Goal: Information Seeking & Learning: Learn about a topic

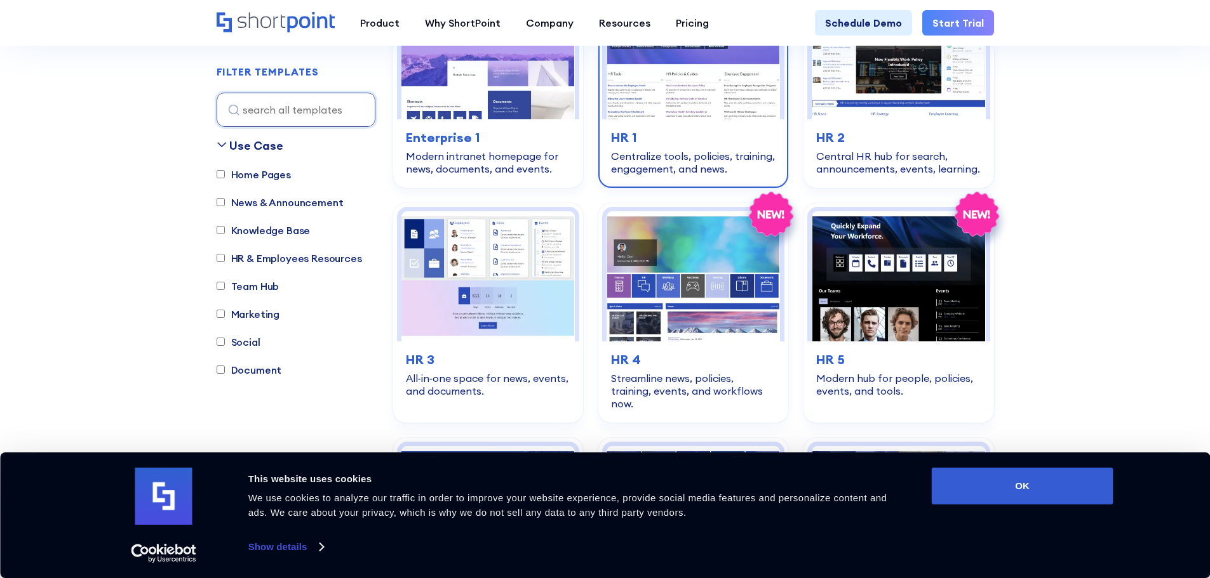
scroll to position [1587, 0]
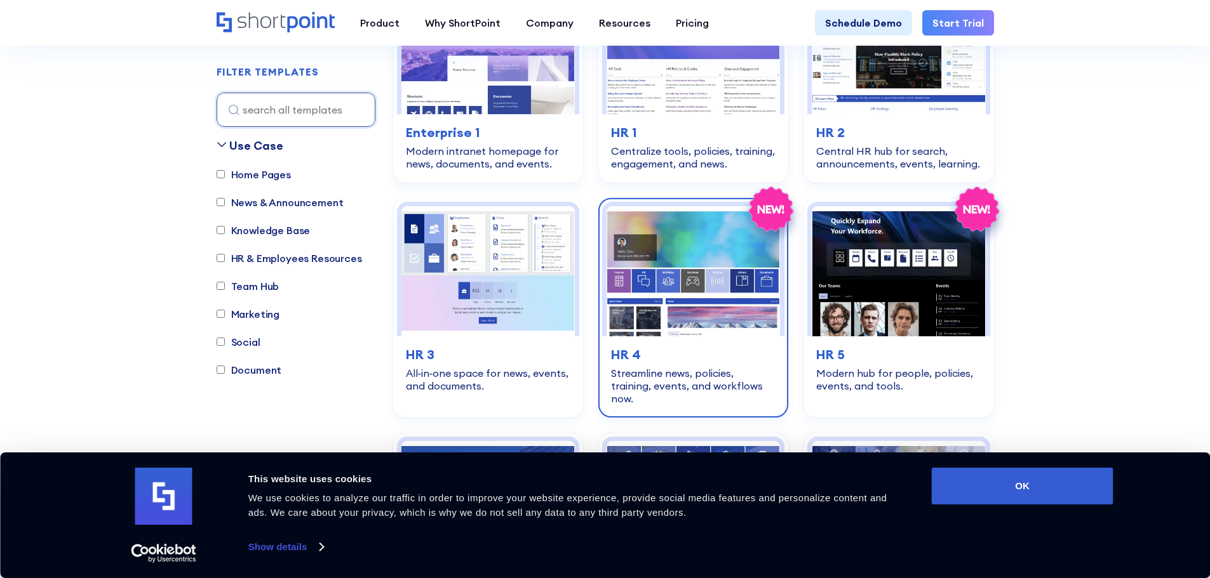
click at [659, 225] on img at bounding box center [692, 271] width 173 height 130
click at [683, 317] on img at bounding box center [692, 271] width 173 height 130
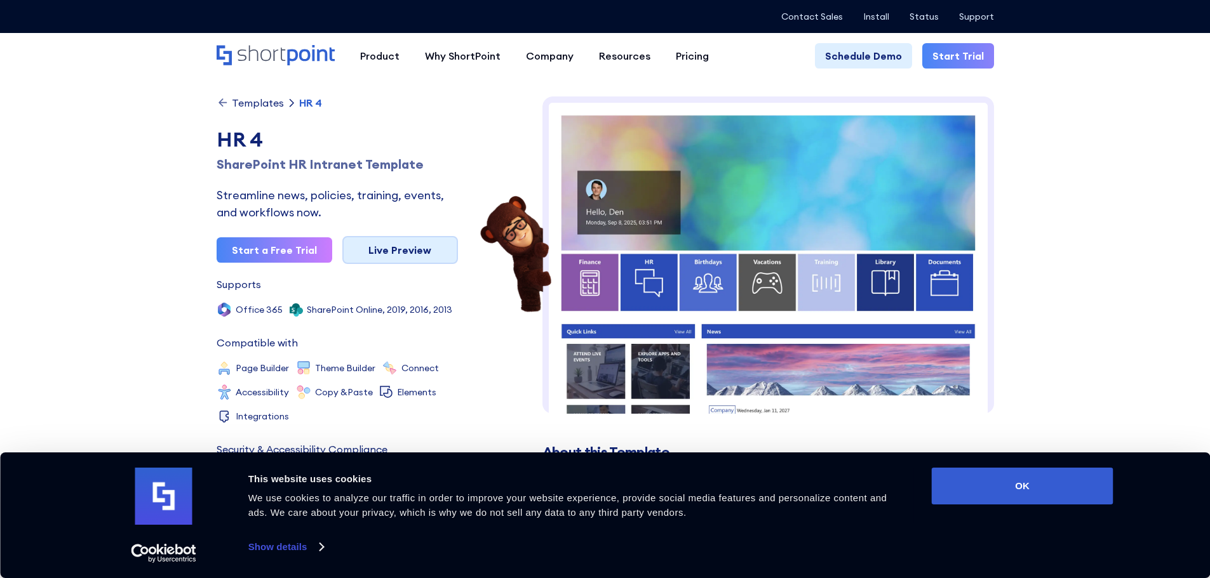
click at [417, 262] on link "Live Preview" at bounding box center [400, 250] width 116 height 28
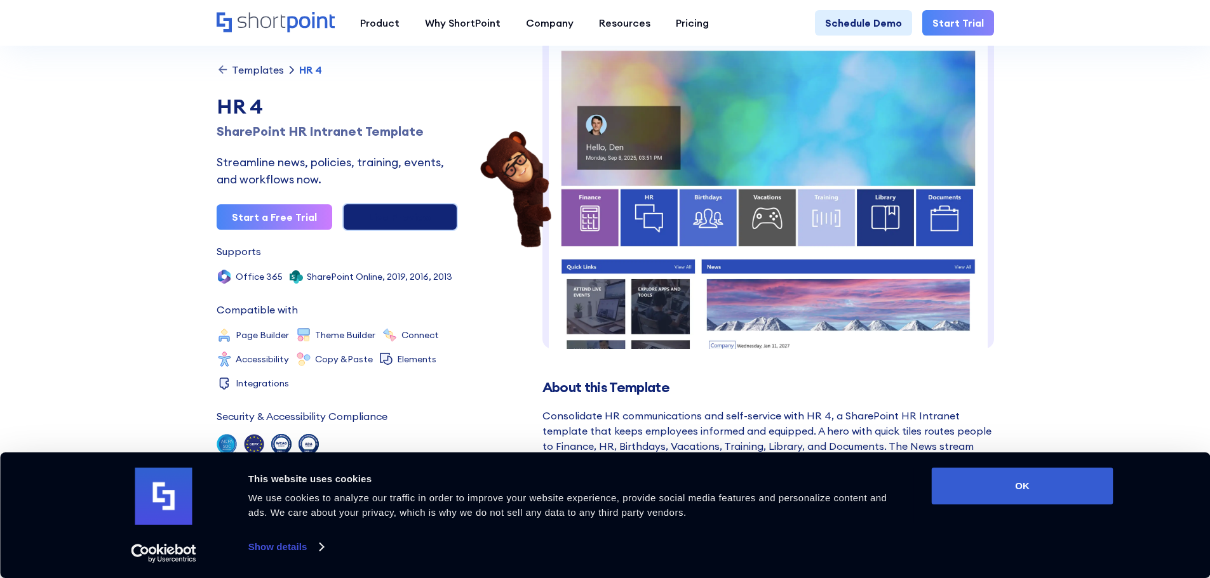
scroll to position [127, 0]
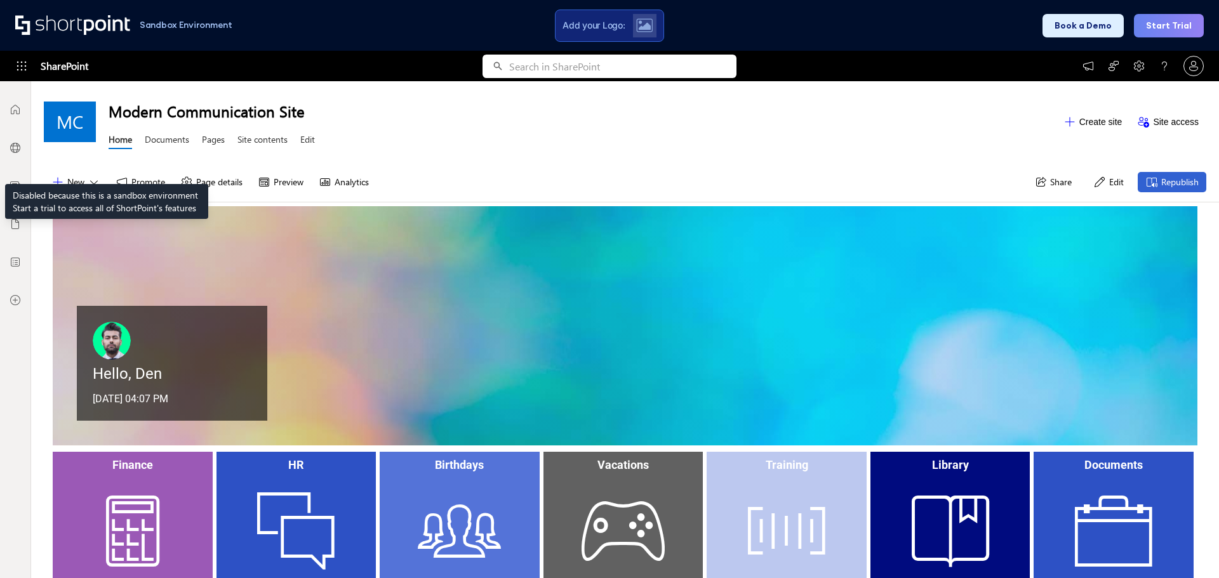
click at [8, 152] on div at bounding box center [15, 148] width 38 height 38
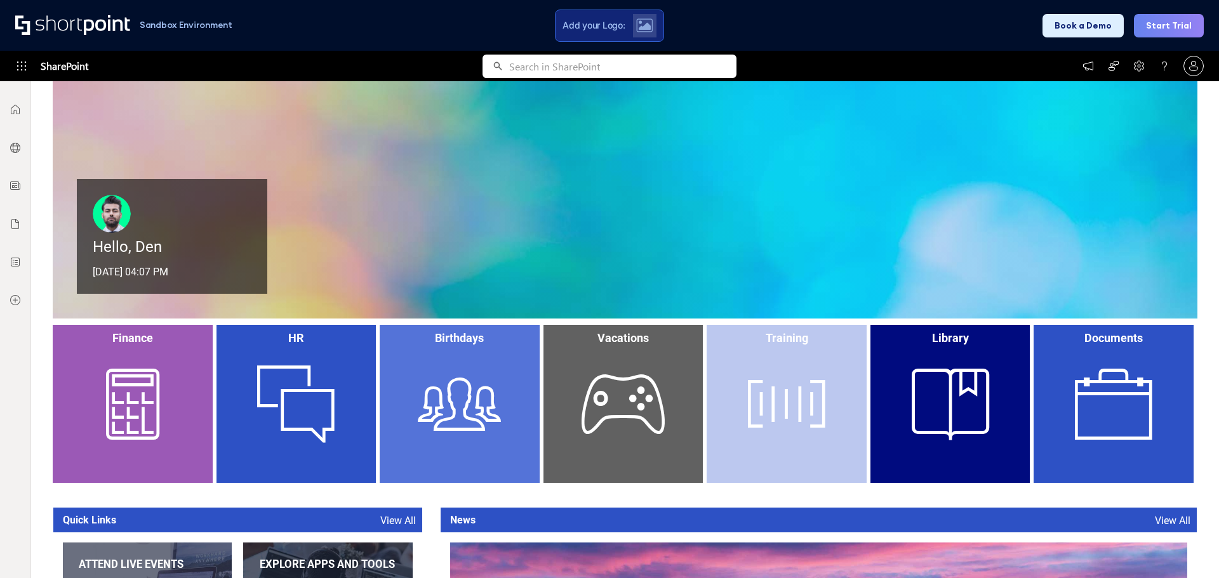
scroll to position [317, 0]
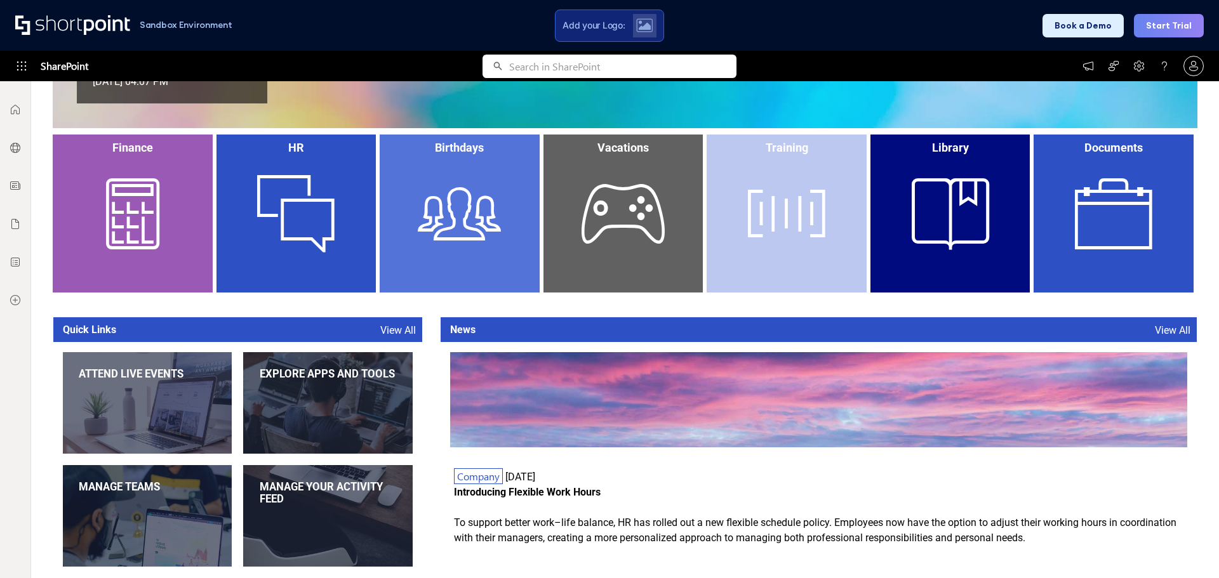
click at [253, 221] on div "HR" at bounding box center [297, 214] width 160 height 158
click at [288, 198] on div "HR" at bounding box center [297, 214] width 160 height 158
click at [510, 218] on div "Birthdays" at bounding box center [460, 214] width 160 height 158
click at [400, 328] on link "View All" at bounding box center [398, 330] width 36 height 12
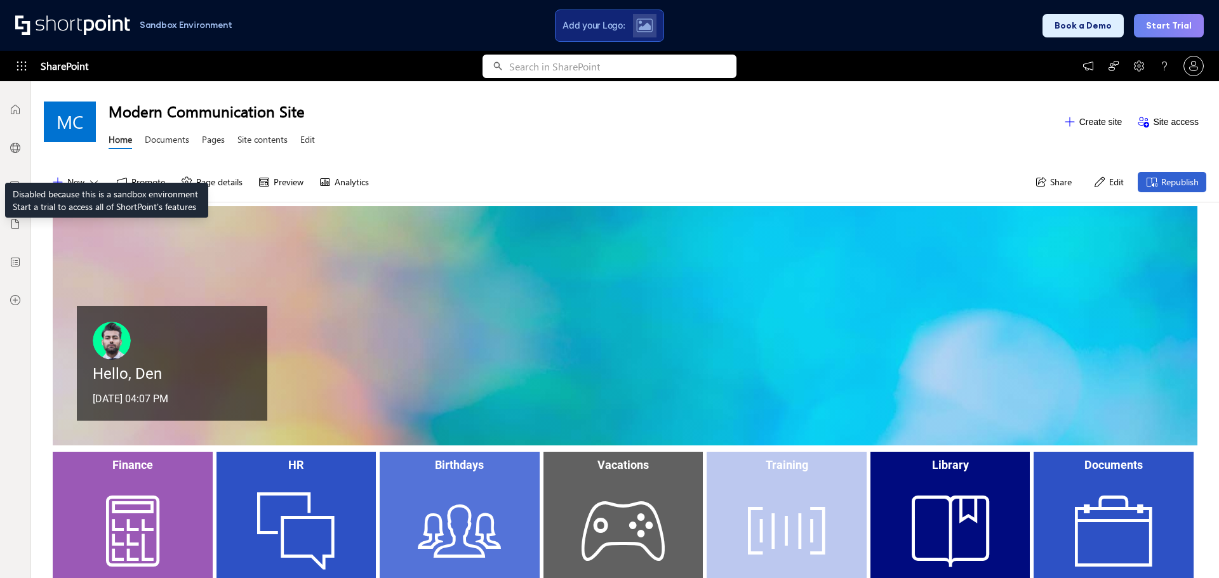
click at [18, 151] on icon at bounding box center [15, 148] width 10 height 10
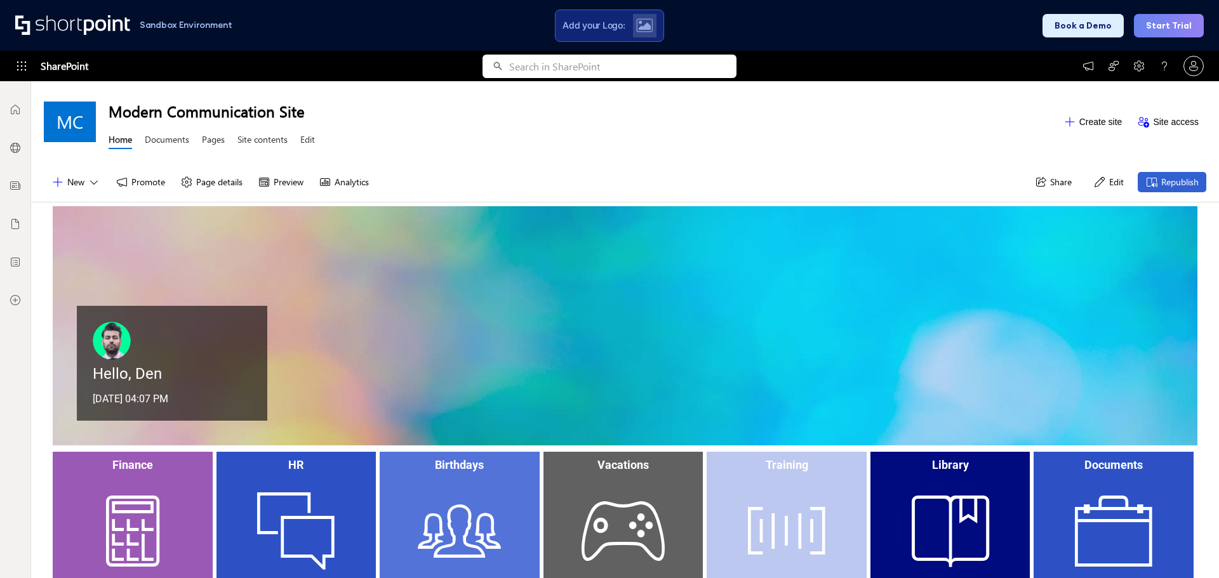
click at [18, 151] on icon at bounding box center [15, 148] width 10 height 10
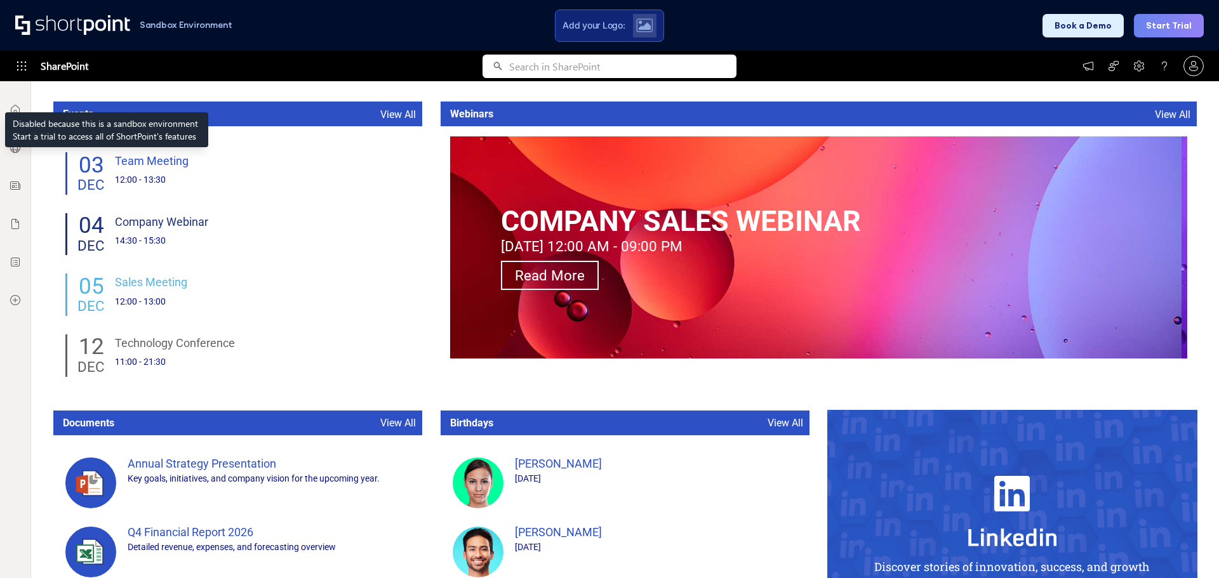
scroll to position [1001, 0]
